Goal: Information Seeking & Learning: Learn about a topic

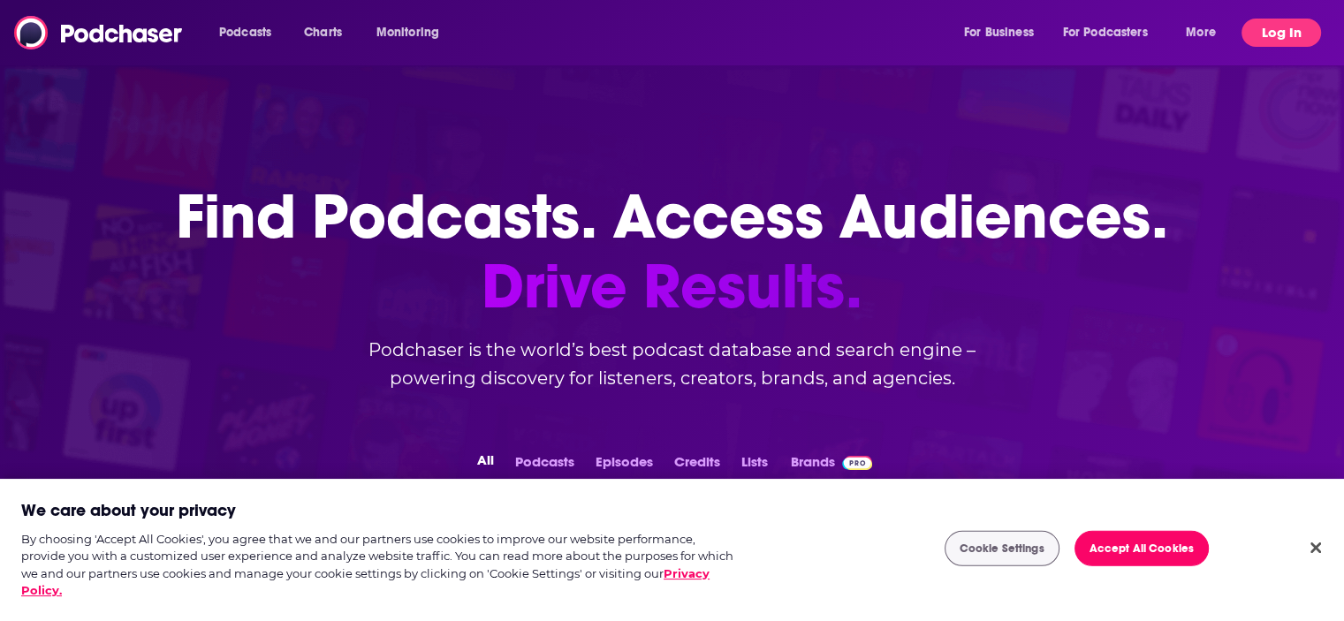
click at [1262, 34] on button "Log In" at bounding box center [1281, 33] width 80 height 28
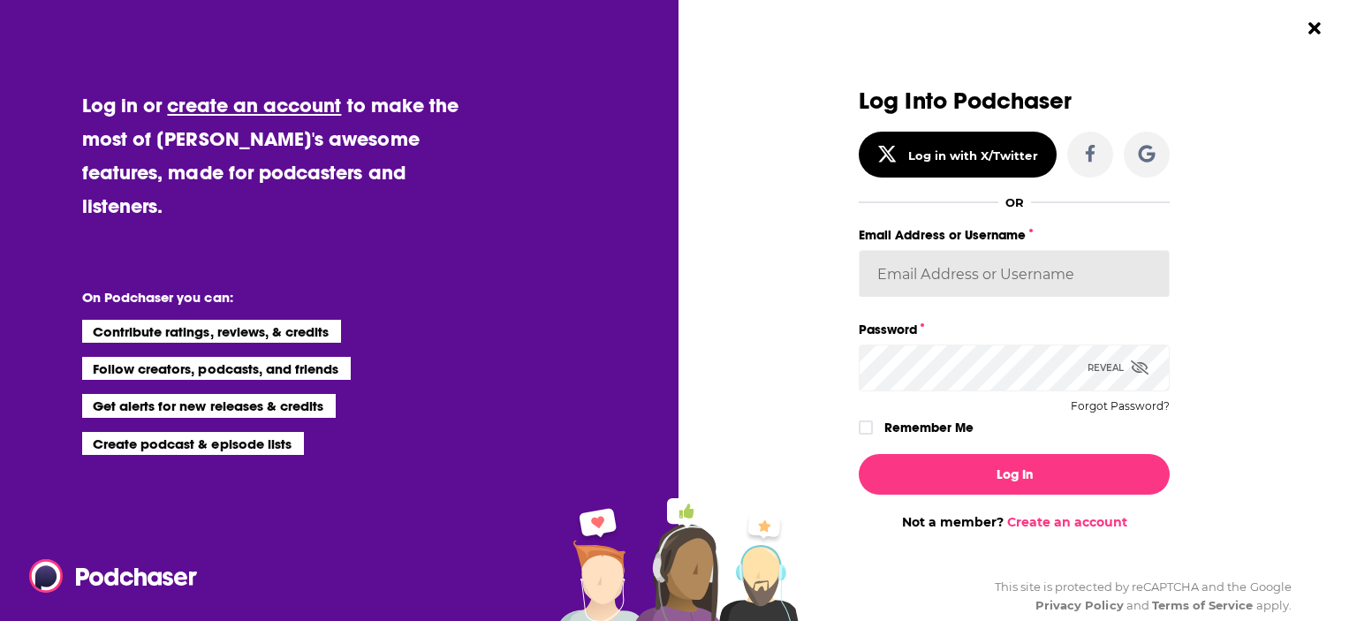
click at [1018, 277] on input "Email Address or Username" at bounding box center [1014, 274] width 311 height 48
type input "[PERSON_NAME][EMAIL_ADDRESS][PERSON_NAME][DOMAIN_NAME]"
click at [859, 454] on button "Log In" at bounding box center [1014, 474] width 311 height 41
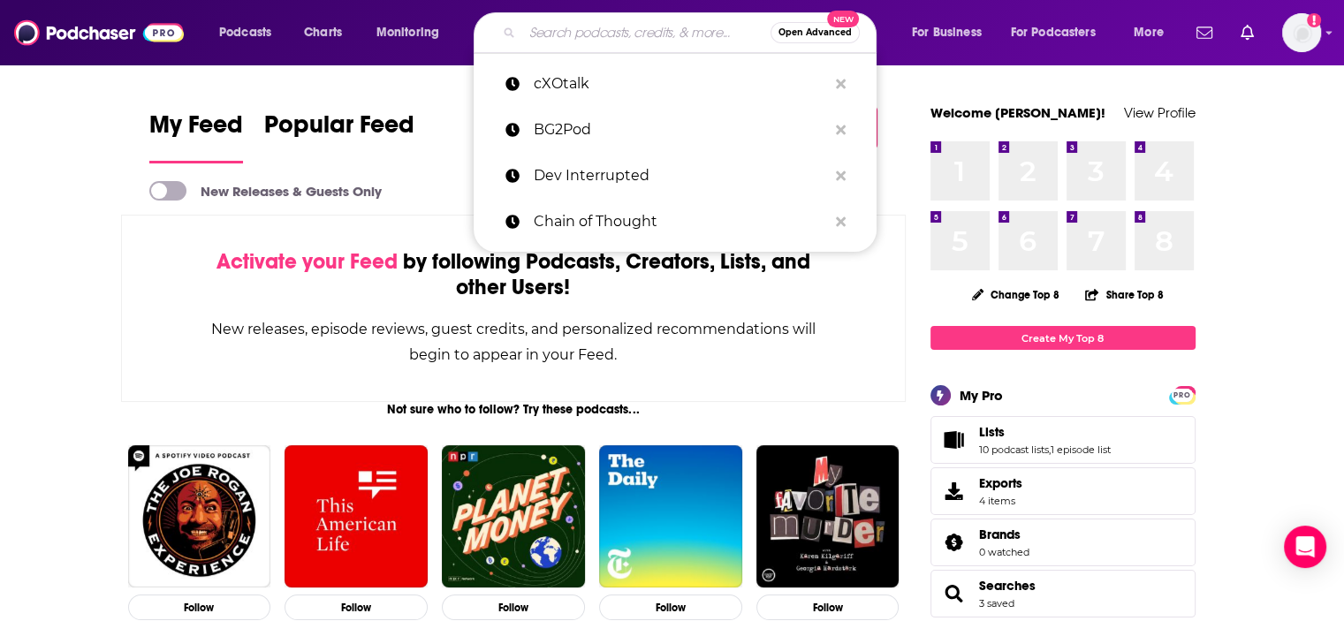
click at [557, 31] on input "Search podcasts, credits, & more..." at bounding box center [646, 33] width 248 height 28
paste input "The Data Journalism Podcast,"
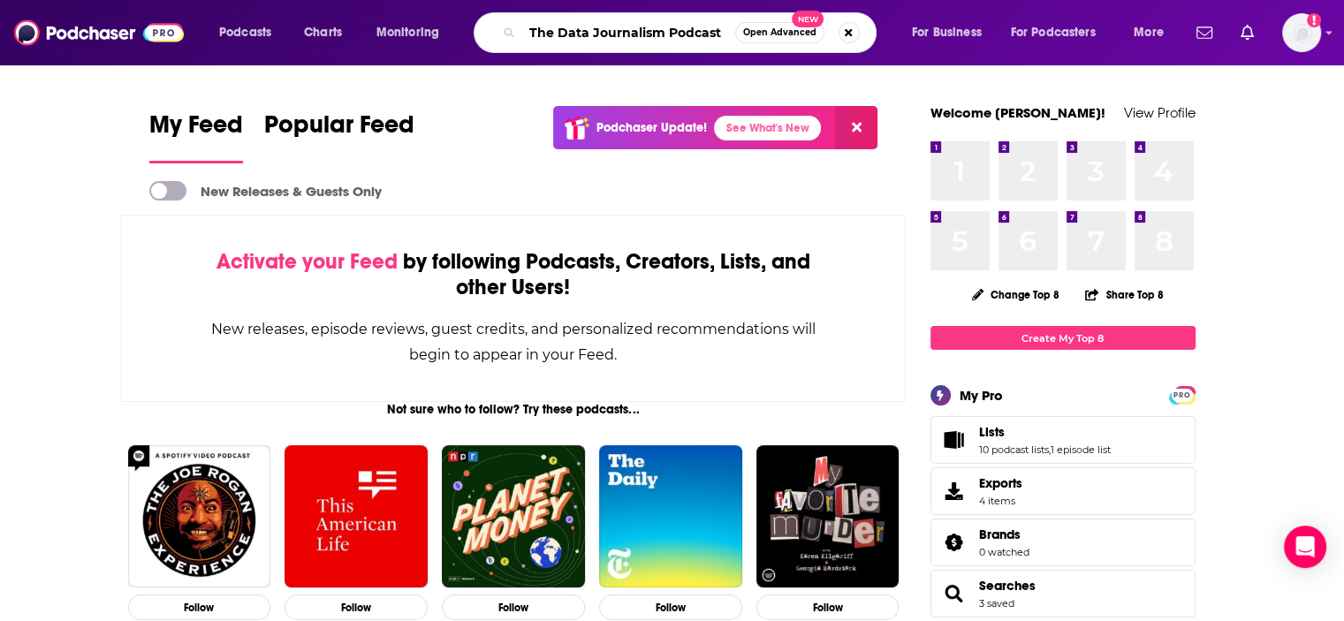
type input "The Data Journalism Podcast"
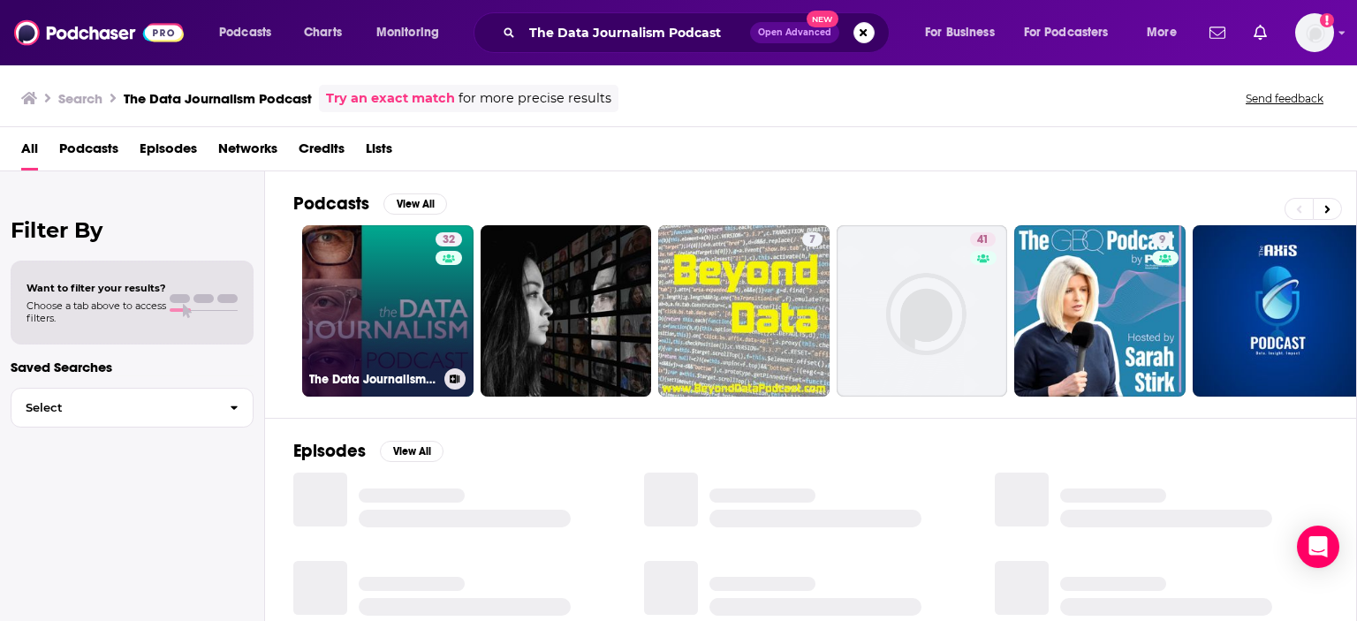
click at [398, 324] on link "32 The Data Journalism Podcast" at bounding box center [387, 310] width 171 height 171
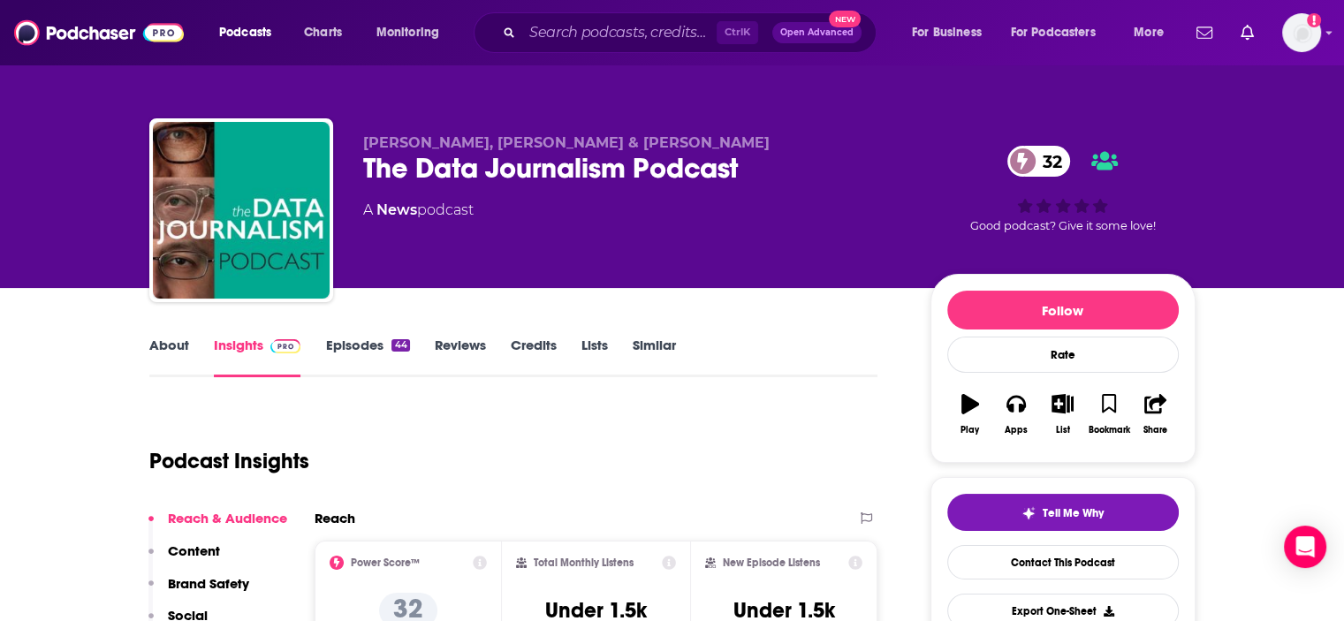
scroll to position [217, 0]
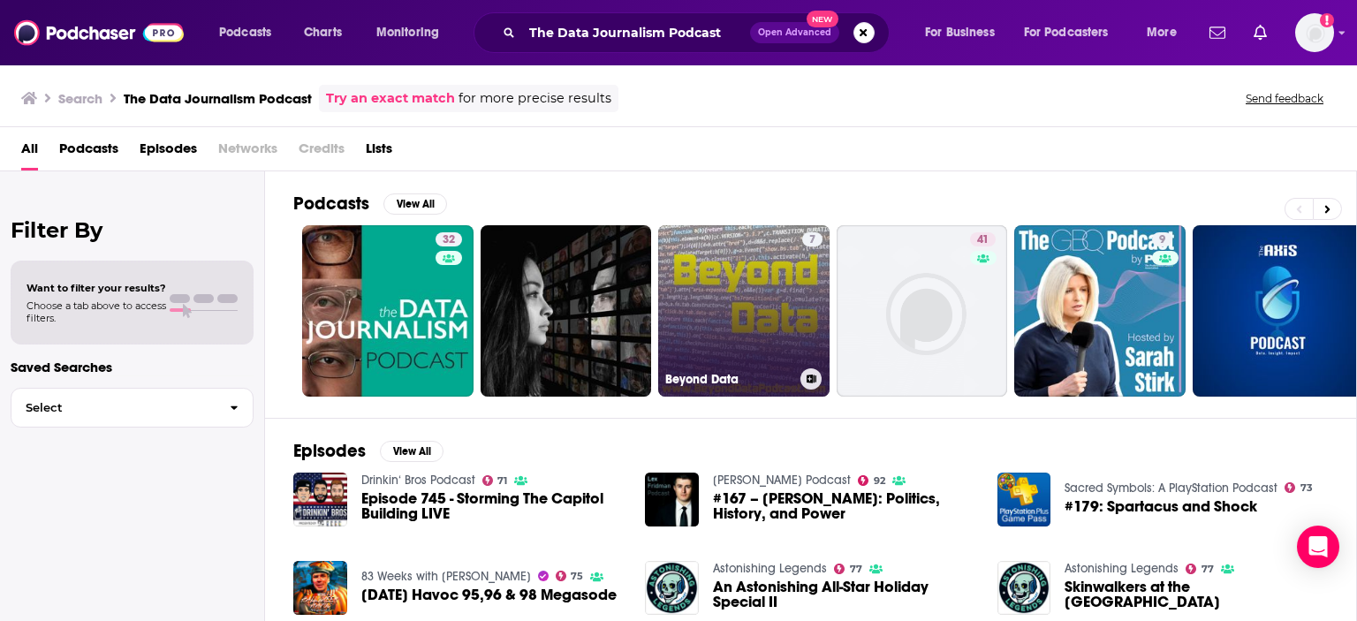
click at [776, 304] on link "7 Beyond Data" at bounding box center [743, 310] width 171 height 171
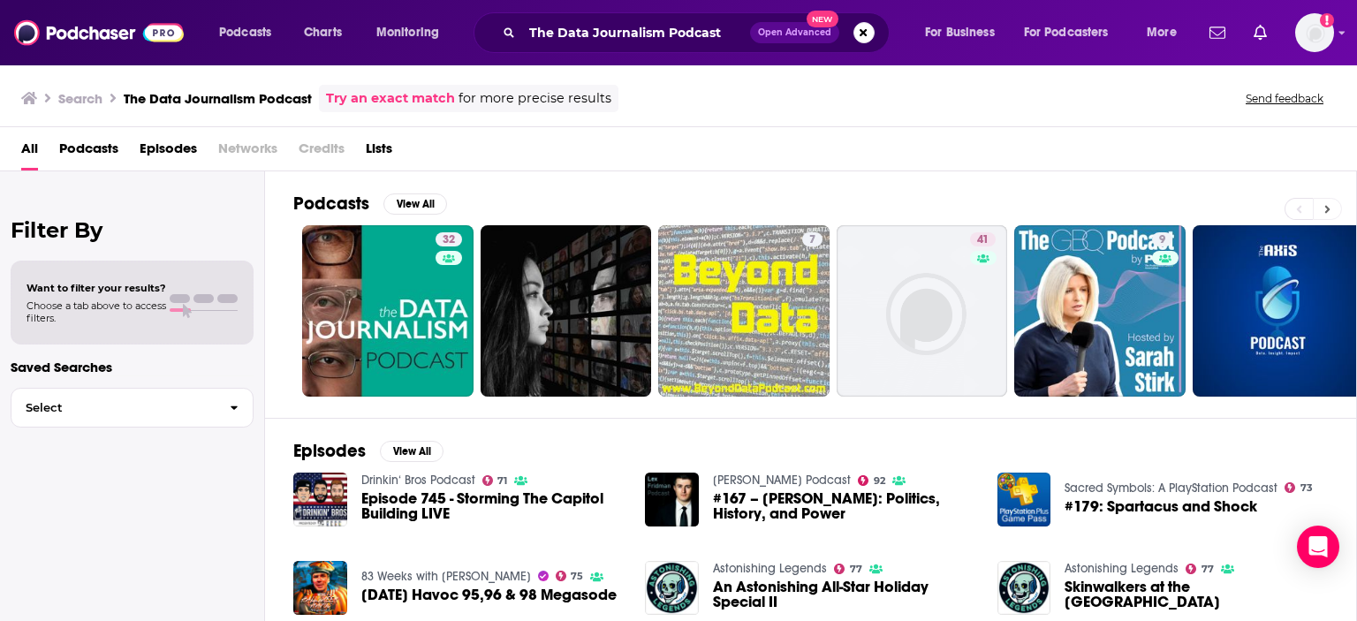
click at [1326, 206] on icon at bounding box center [1327, 209] width 5 height 8
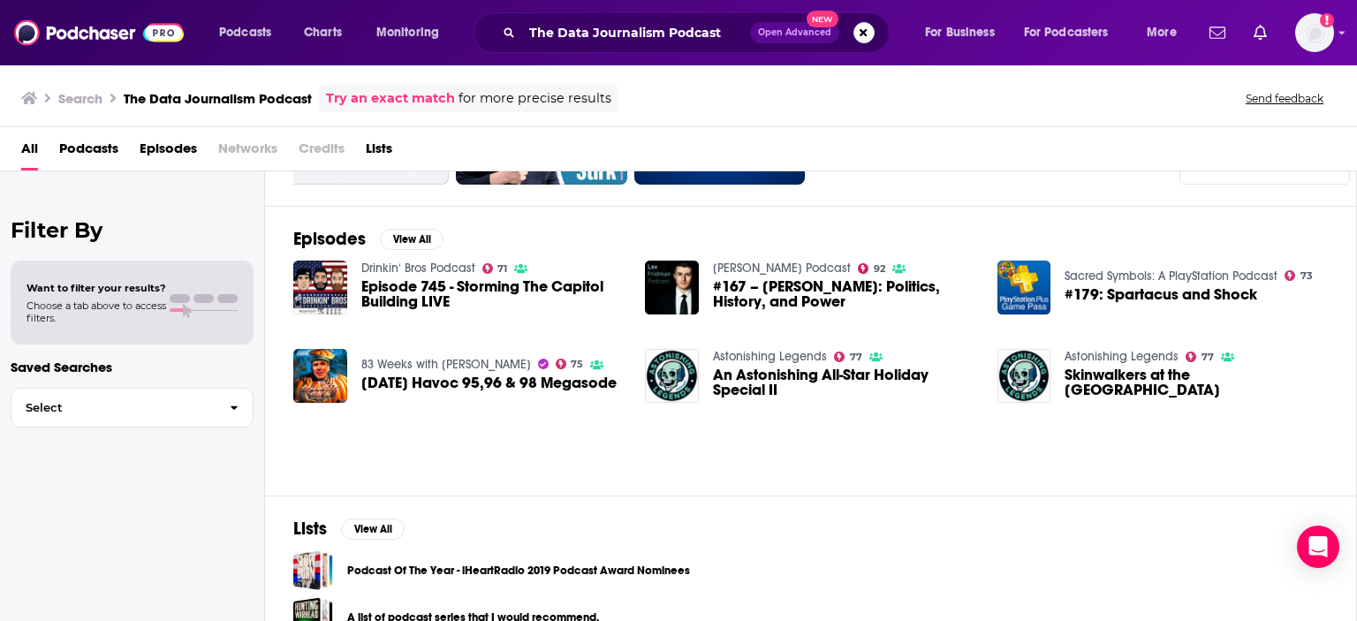
scroll to position [292, 0]
